Goal: Complete application form

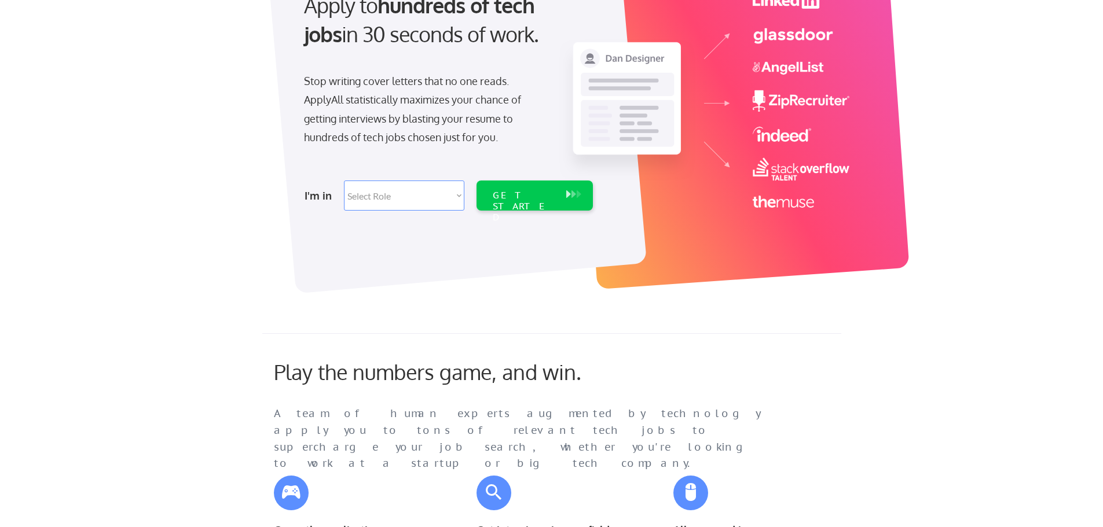
scroll to position [58, 0]
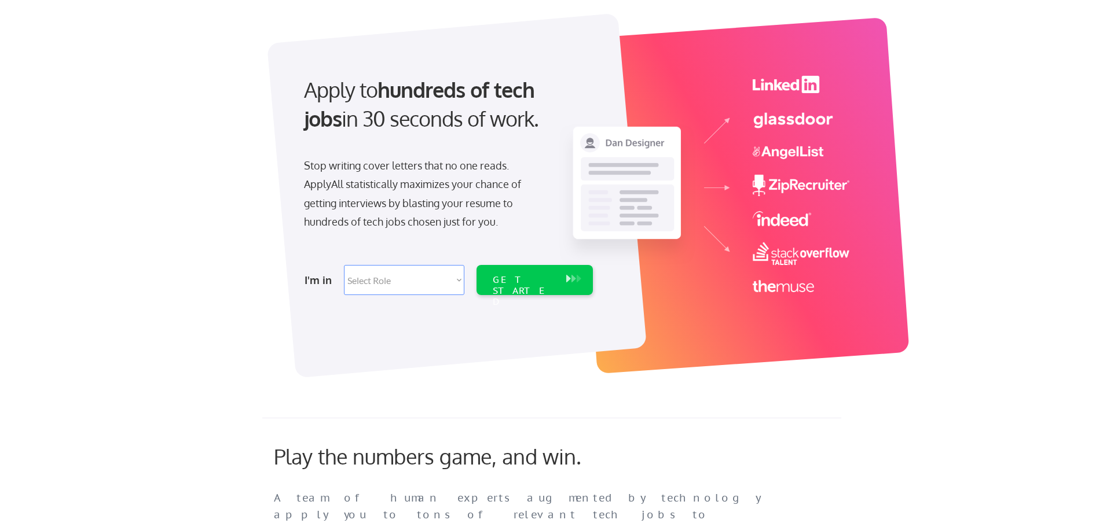
click at [453, 276] on select "Select Role Software Engineering Product Management Customer Success Sales UI/U…" at bounding box center [404, 280] width 120 height 30
select select ""product""
click at [344, 265] on select "Select Role Software Engineering Product Management Customer Success Sales UI/U…" at bounding box center [404, 280] width 120 height 30
select select ""product""
click at [548, 281] on div "GET STARTED" at bounding box center [524, 291] width 62 height 34
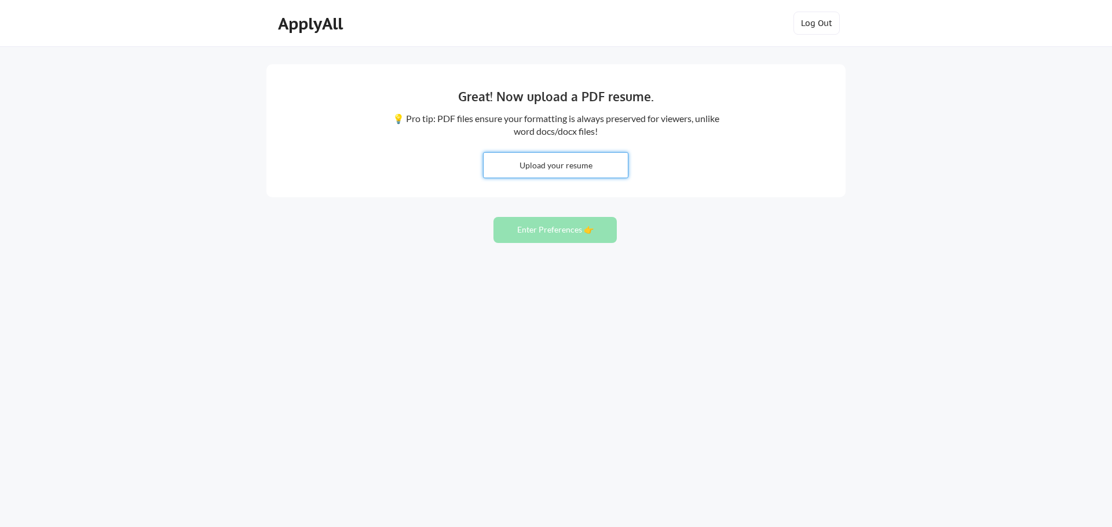
click at [586, 152] on div "Upload your resume" at bounding box center [555, 165] width 145 height 26
click at [574, 172] on input "file" at bounding box center [555, 165] width 144 height 25
type input "C:\fakepath\RESUME_Business_Development.docx"
click at [574, 236] on button "Enter Preferences 👉" at bounding box center [554, 230] width 123 height 26
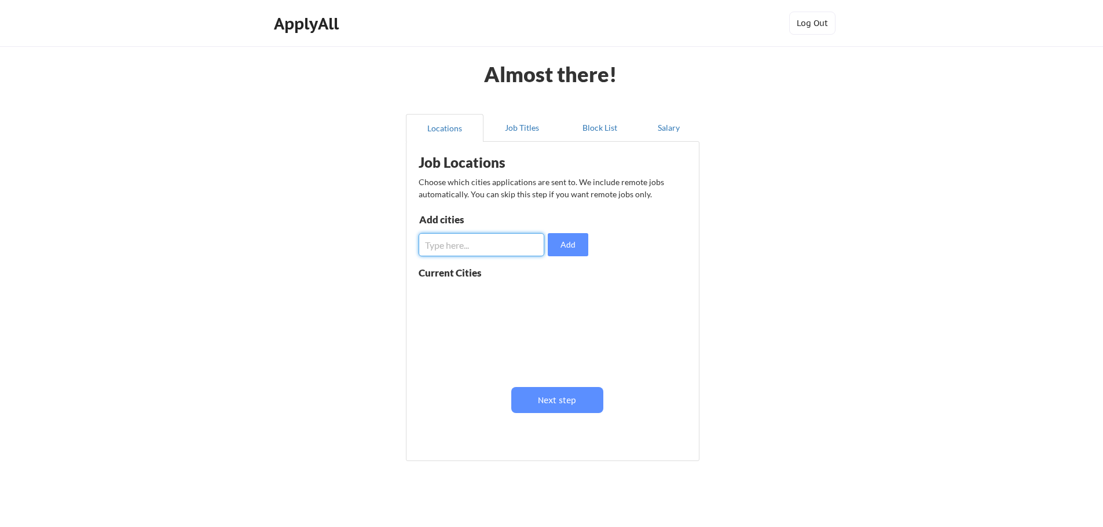
drag, startPoint x: 534, startPoint y: 250, endPoint x: 534, endPoint y: 241, distance: 8.7
click at [535, 248] on input "input" at bounding box center [482, 244] width 126 height 23
type input "madrid"
click at [563, 244] on button "Add" at bounding box center [568, 244] width 41 height 23
click at [531, 252] on input "input" at bounding box center [482, 244] width 126 height 23
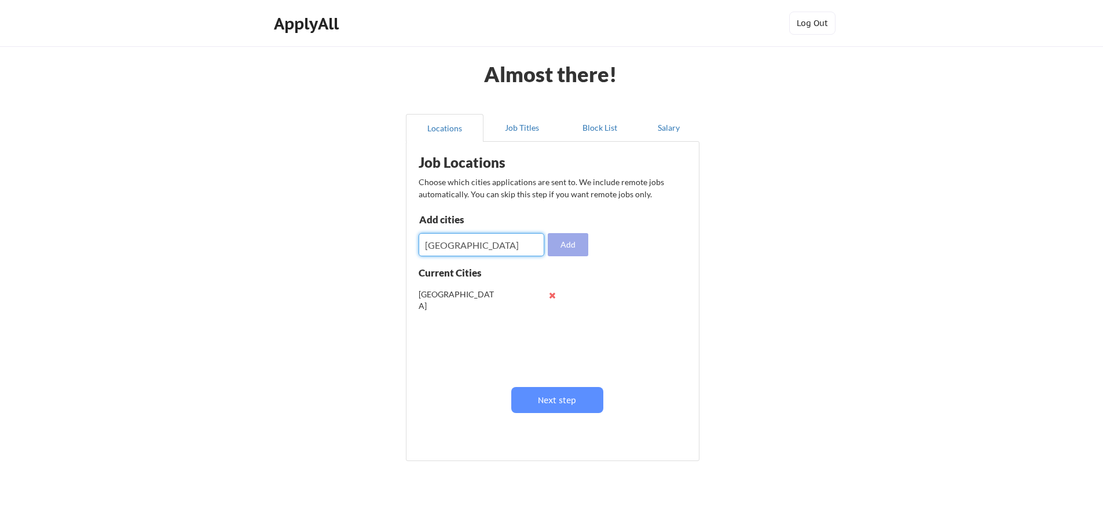
type input "Salt Lake City"
click at [580, 241] on button "Add" at bounding box center [568, 244] width 41 height 23
click at [481, 252] on input "input" at bounding box center [482, 244] width 126 height 23
type input "Denver"
click at [571, 245] on button "Add" at bounding box center [568, 244] width 41 height 23
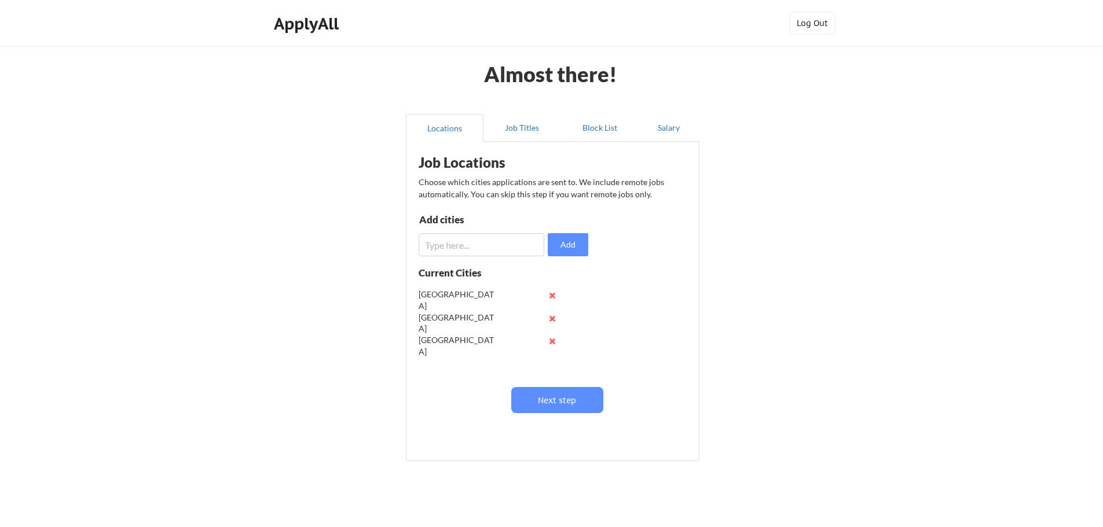
drag, startPoint x: 500, startPoint y: 221, endPoint x: 492, endPoint y: 228, distance: 10.3
click at [499, 221] on div "Add cities" at bounding box center [479, 220] width 120 height 10
click at [486, 239] on input "input" at bounding box center [482, 244] width 126 height 23
type input "Wisconsin"
click at [581, 240] on button "Add" at bounding box center [568, 244] width 41 height 23
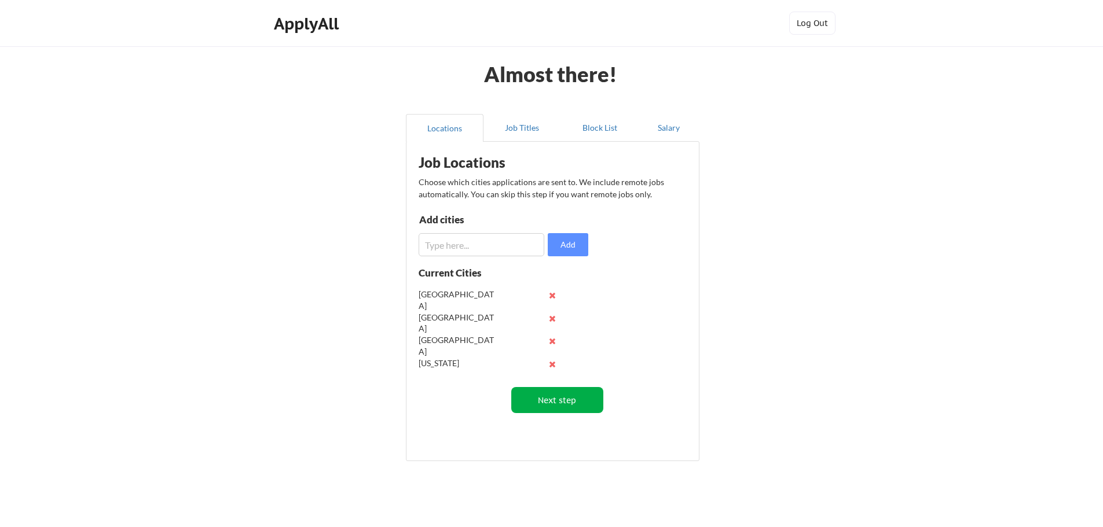
click at [538, 400] on button "Next step" at bounding box center [557, 400] width 92 height 26
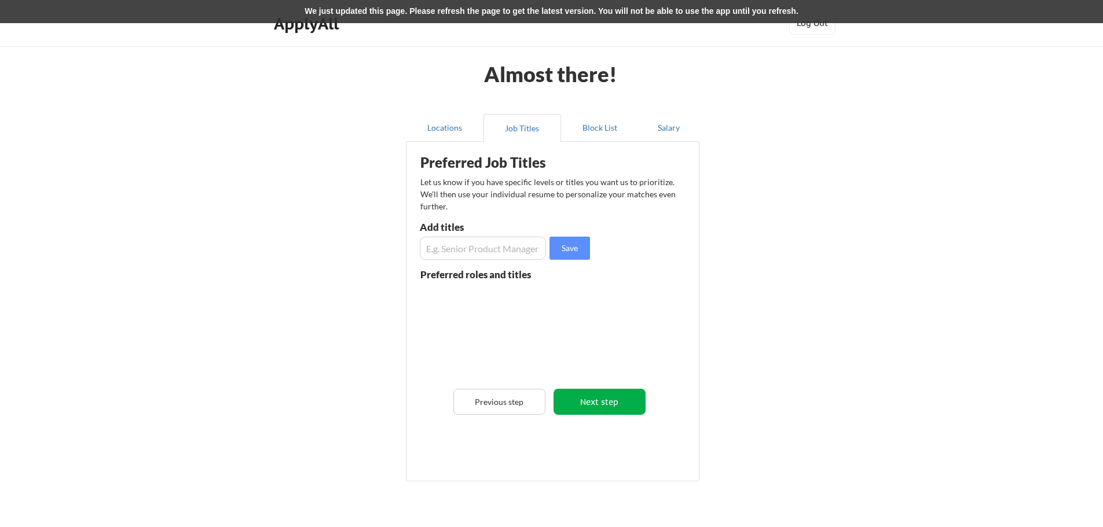
click at [572, 401] on button "Next step" at bounding box center [599, 402] width 92 height 26
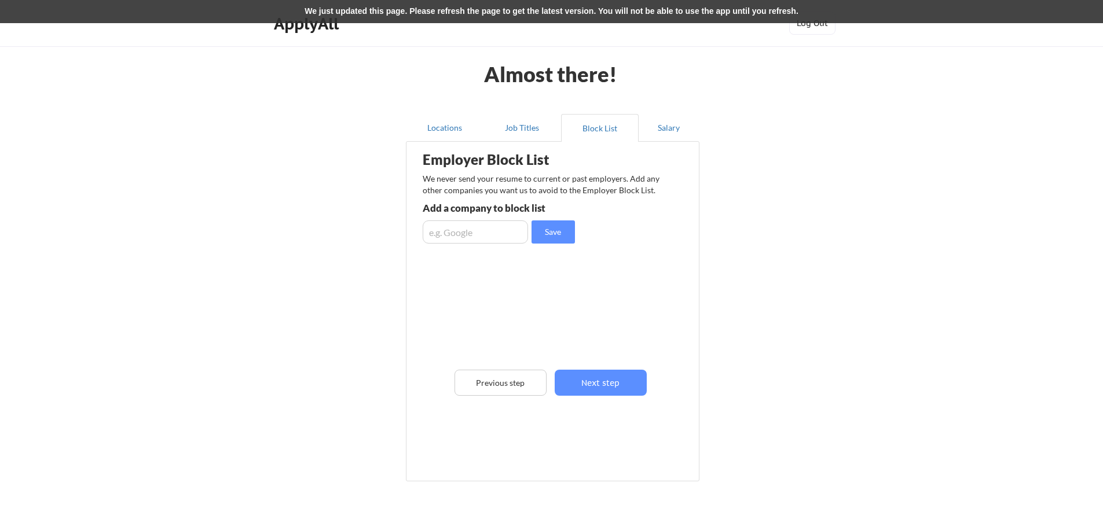
click at [572, 401] on div "Employer Block List We never send your resume to current or past employers. Add…" at bounding box center [552, 294] width 281 height 299
click at [591, 381] on button "Next step" at bounding box center [601, 383] width 92 height 26
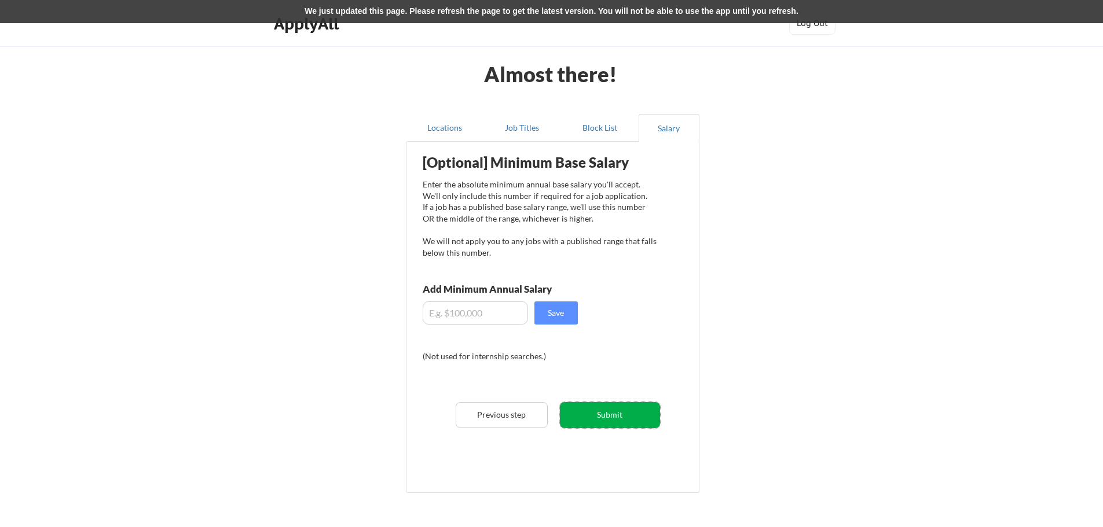
click at [589, 405] on button "Submit" at bounding box center [610, 415] width 100 height 26
drag, startPoint x: 571, startPoint y: 413, endPoint x: 658, endPoint y: 71, distance: 352.5
click at [572, 413] on button "Submit" at bounding box center [610, 415] width 100 height 26
click at [600, 416] on button "Submit" at bounding box center [610, 415] width 100 height 26
click at [489, 411] on button "Previous step" at bounding box center [502, 415] width 92 height 26
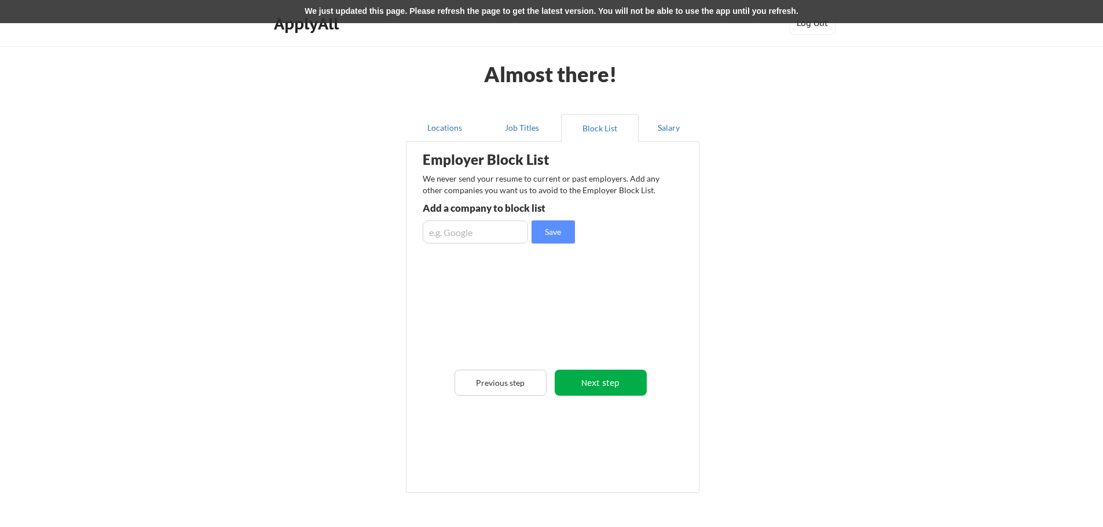
click at [588, 386] on button "Next step" at bounding box center [601, 383] width 92 height 26
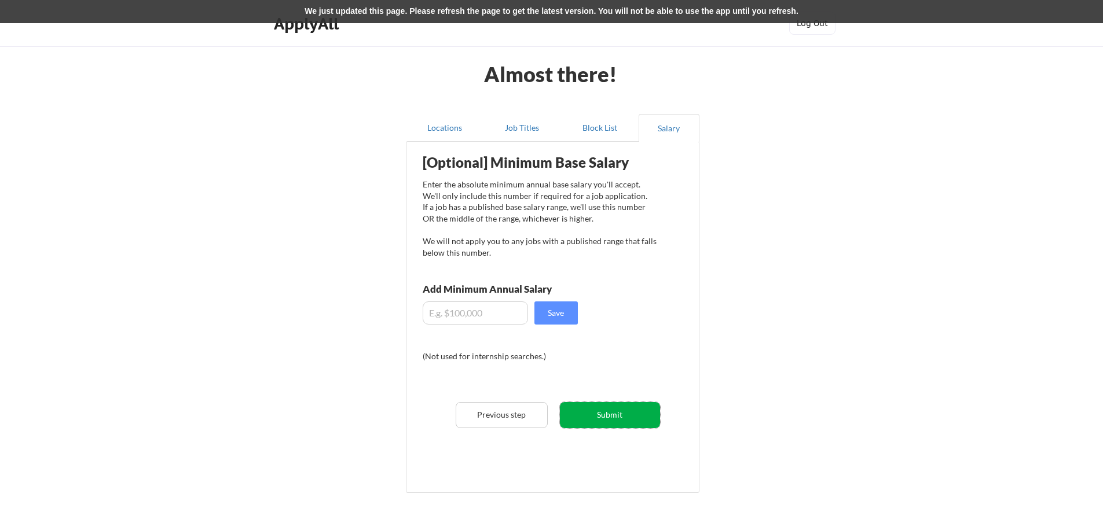
click at [600, 418] on button "Submit" at bounding box center [610, 415] width 100 height 26
click at [304, 30] on div "ApplyAll" at bounding box center [308, 24] width 68 height 20
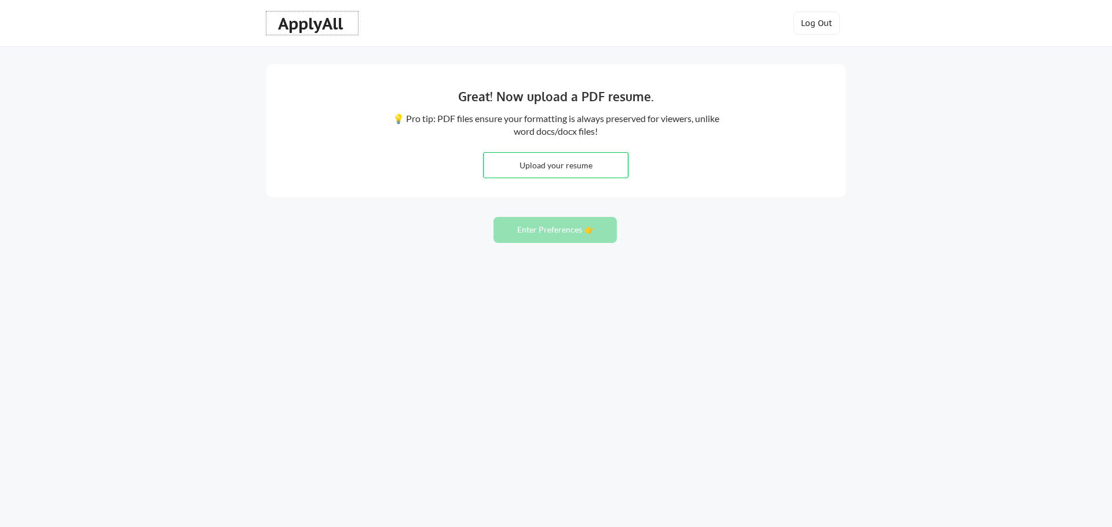
click at [291, 26] on div "ApplyAll" at bounding box center [312, 24] width 68 height 20
click at [318, 33] on div "ApplyAll" at bounding box center [312, 24] width 68 height 20
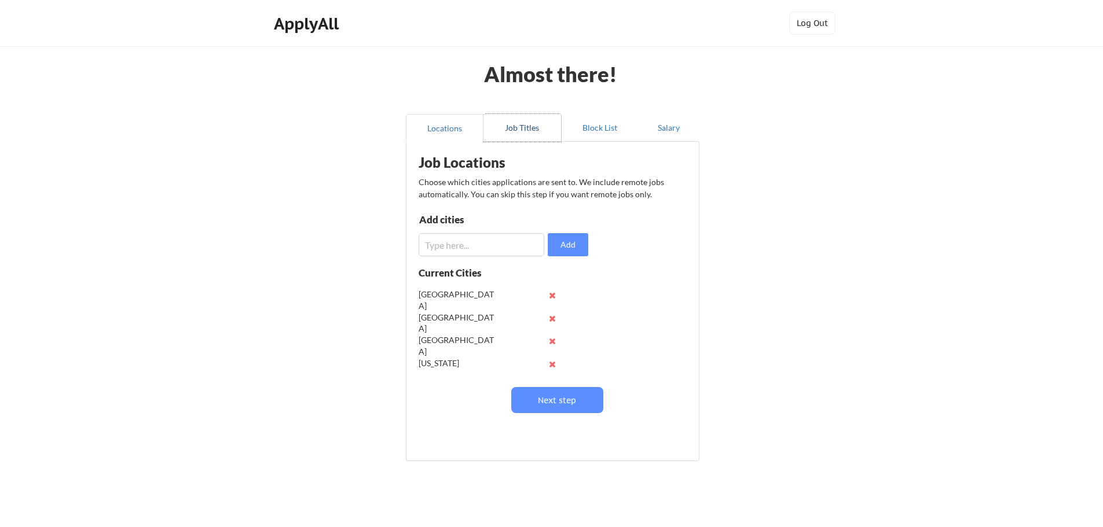
click at [527, 120] on button "Job Titles" at bounding box center [522, 128] width 78 height 28
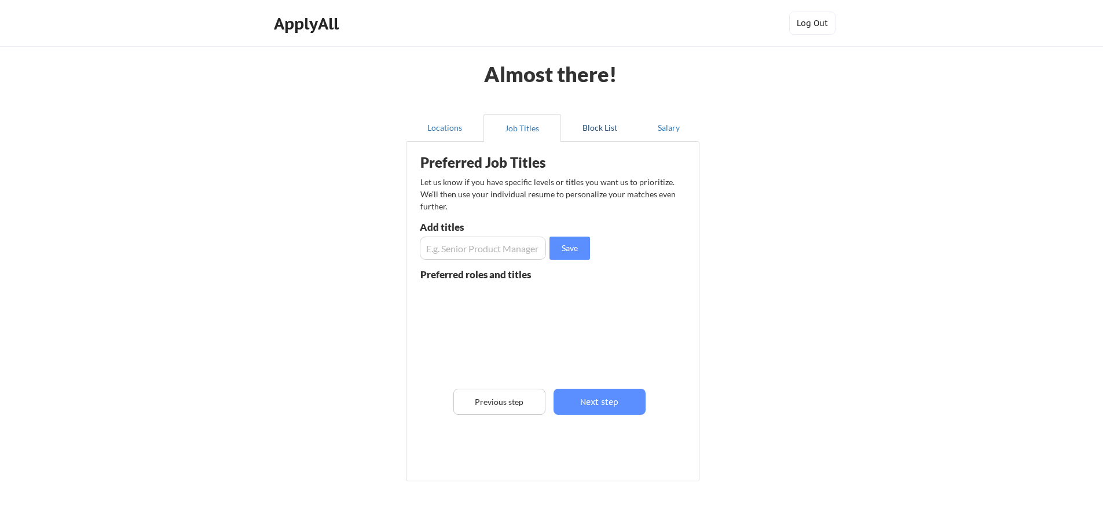
click at [588, 128] on button "Block List" at bounding box center [600, 128] width 78 height 28
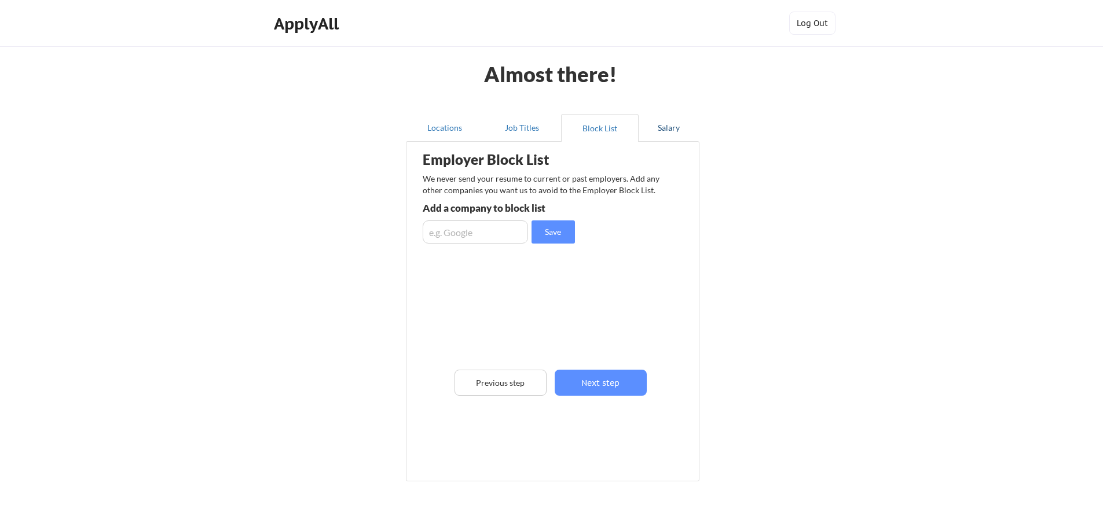
click at [669, 129] on button "Salary" at bounding box center [669, 128] width 61 height 28
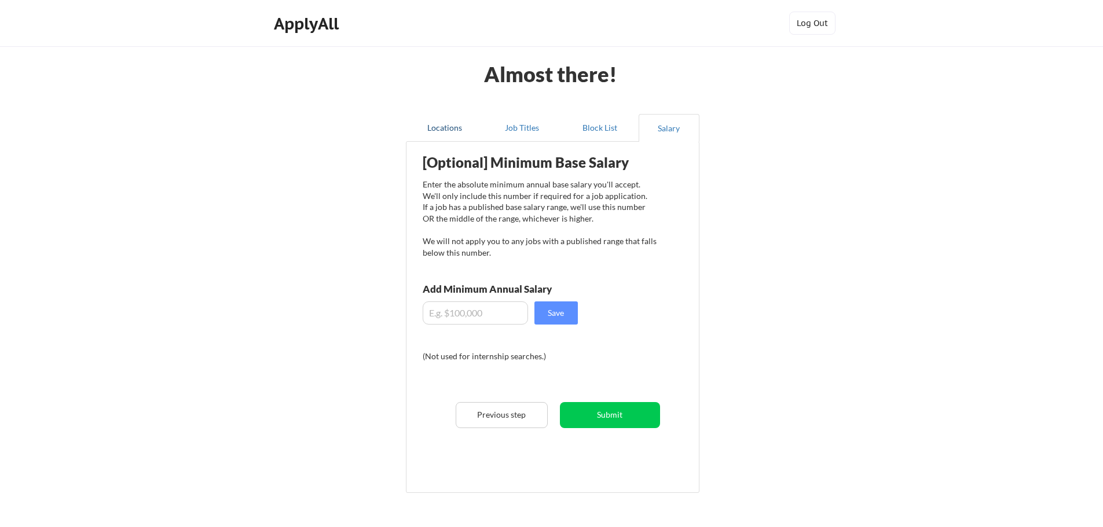
click at [453, 129] on button "Locations" at bounding box center [445, 128] width 78 height 28
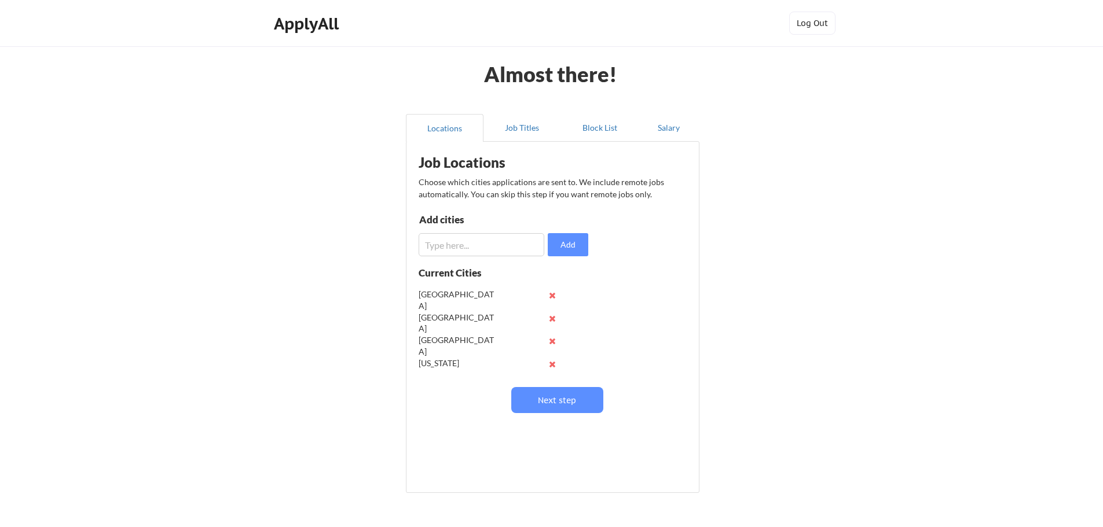
click at [627, 294] on div "Job Locations Choose which cities applications are sent to. We include remote j…" at bounding box center [554, 297] width 285 height 299
click at [563, 403] on button "Next step" at bounding box center [557, 400] width 92 height 26
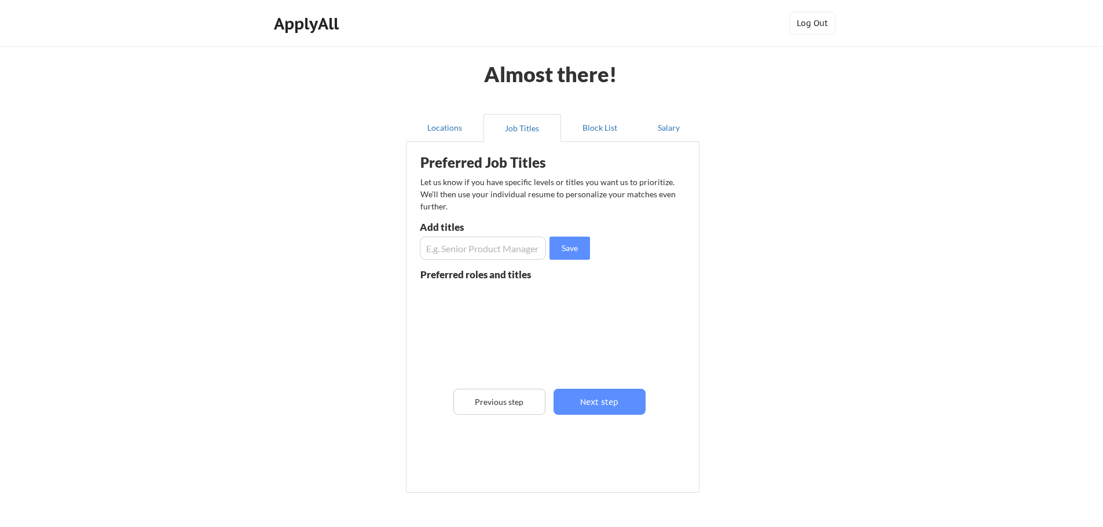
click at [519, 252] on input "input" at bounding box center [483, 248] width 126 height 23
type input "P"
type input "Business Development"
click at [560, 252] on button "Save" at bounding box center [569, 248] width 41 height 23
click at [600, 403] on button "Next step" at bounding box center [599, 402] width 92 height 26
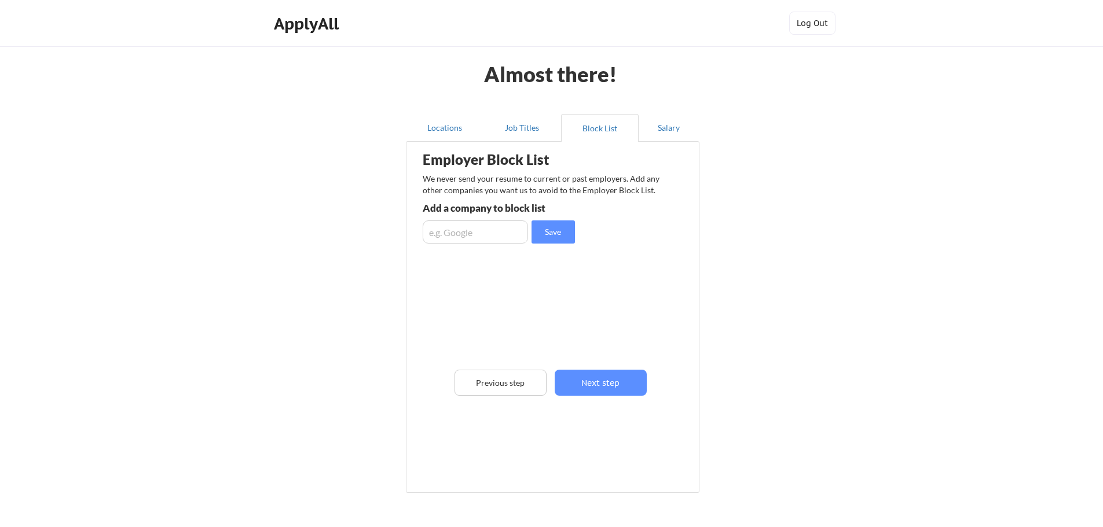
click at [615, 377] on button "Next step" at bounding box center [601, 383] width 92 height 26
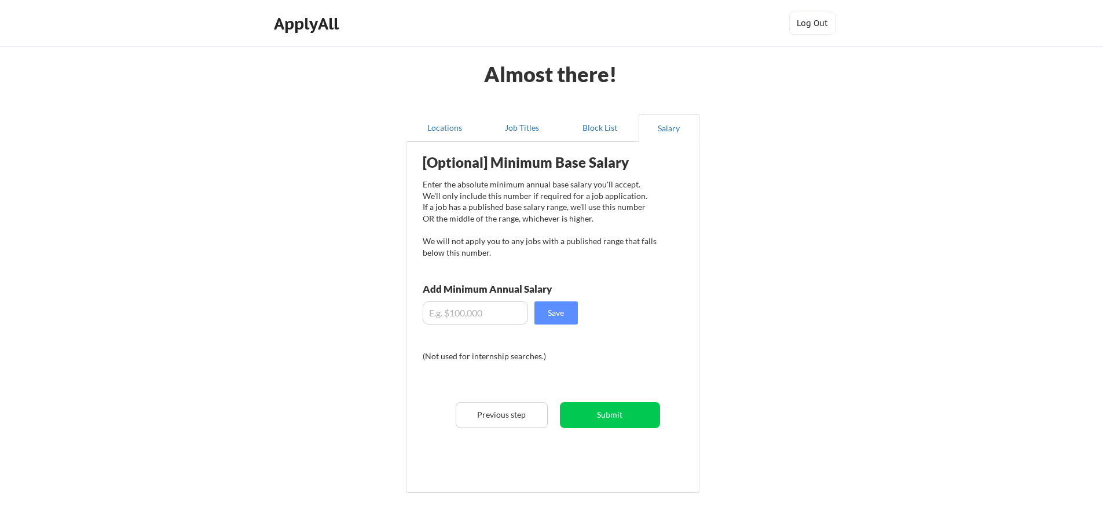
click at [599, 433] on div "[Optional] Minimum Base Salary Enter the absolute minimum annual base salary yo…" at bounding box center [554, 313] width 285 height 331
click at [602, 412] on button "Submit" at bounding box center [610, 415] width 100 height 26
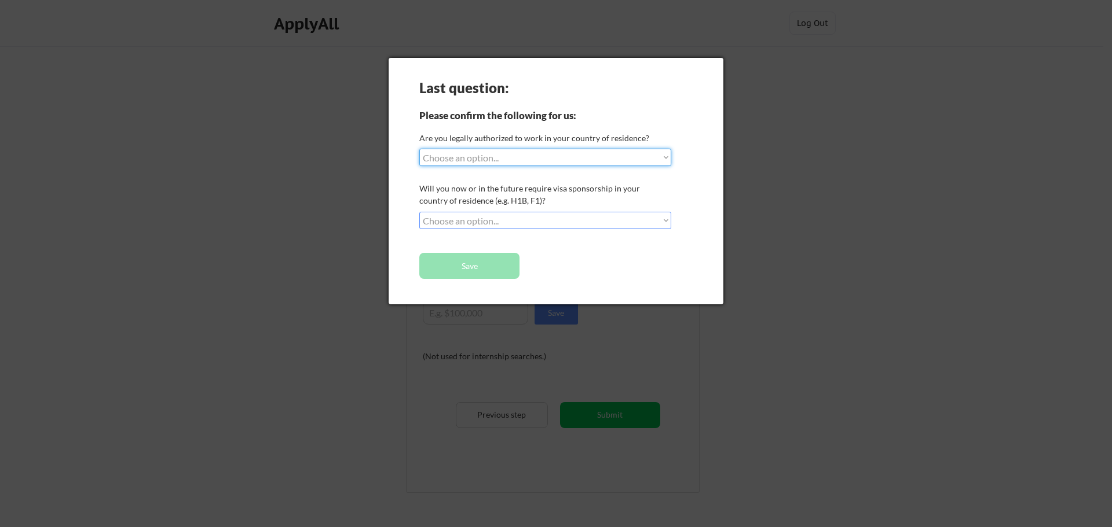
click at [522, 155] on select "Choose an option... Yes, I am a US Citizen Yes, I am a Canadian Citizen Yes, I …" at bounding box center [545, 157] width 252 height 17
select select ""yes__i_am_a_us_citizen""
click at [419, 149] on select "Choose an option... Yes, I am a US Citizen Yes, I am a Canadian Citizen Yes, I …" at bounding box center [545, 157] width 252 height 17
click at [515, 219] on select "Choose an option... No, I will not need sponsorship Yes, I will need sponsorship" at bounding box center [545, 220] width 252 height 17
select select ""no__i_will_not_need_sponsorship""
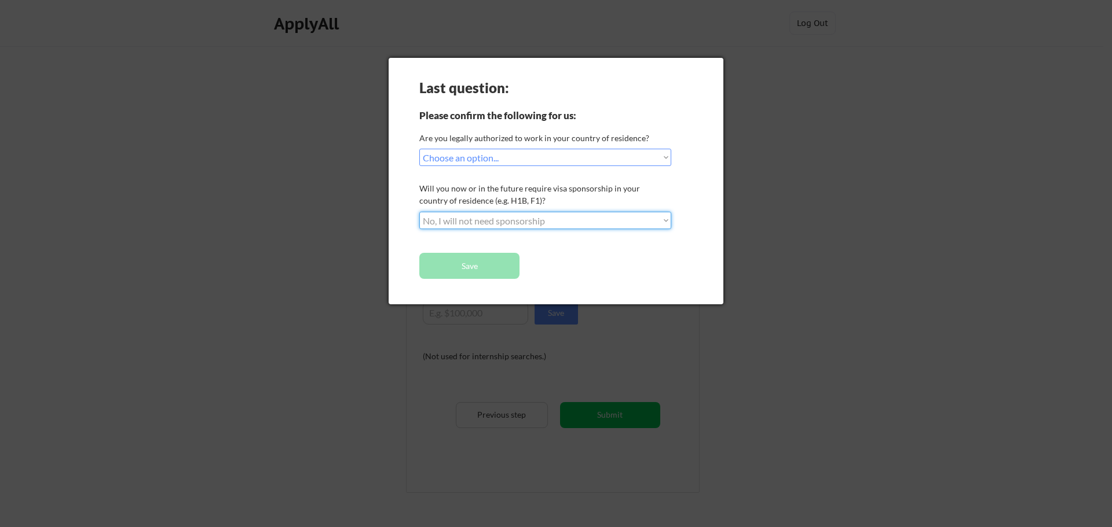
click at [419, 212] on select "Choose an option... No, I will not need sponsorship Yes, I will need sponsorship" at bounding box center [545, 220] width 252 height 17
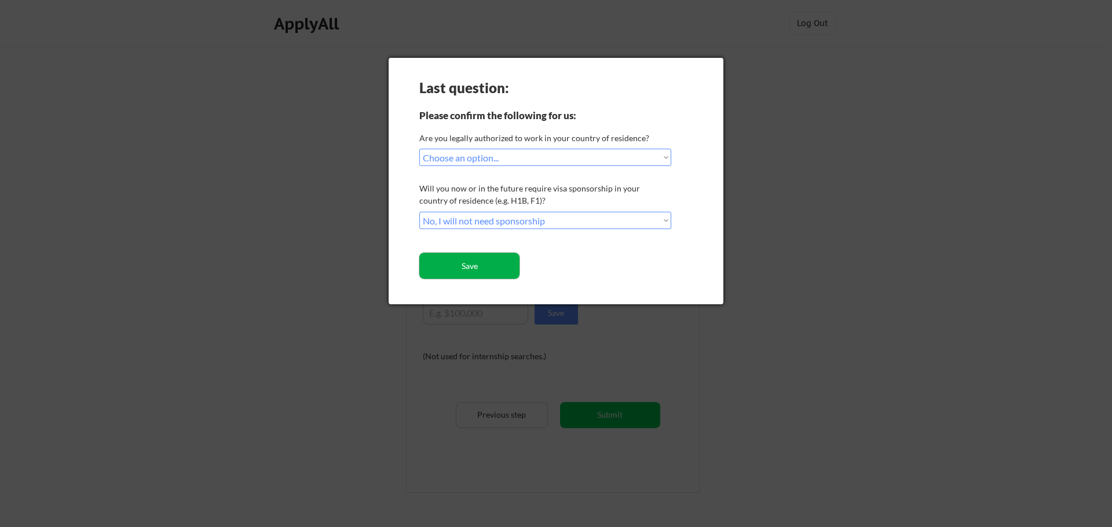
click at [479, 270] on button "Save" at bounding box center [469, 266] width 100 height 26
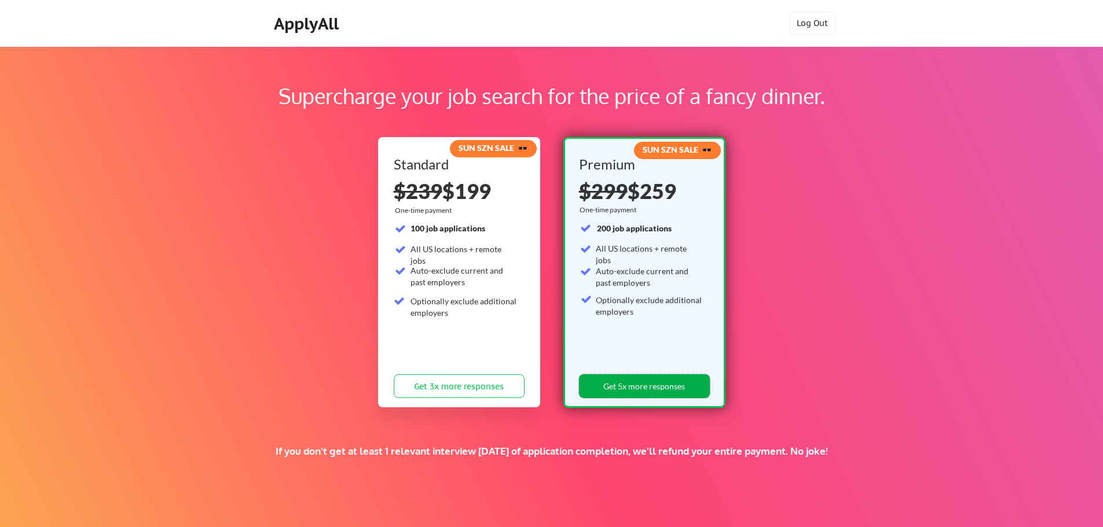
click at [654, 391] on button "Get 5x more responses" at bounding box center [644, 387] width 131 height 24
